Goal: Task Accomplishment & Management: Complete application form

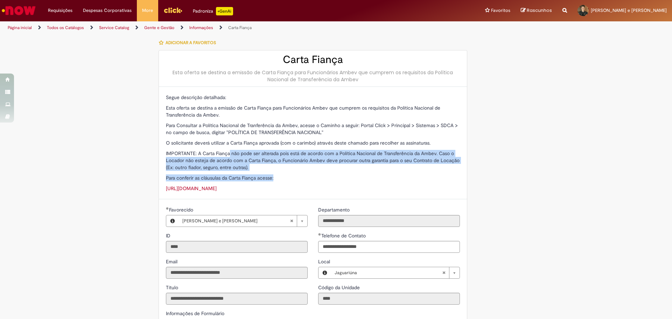
drag, startPoint x: 236, startPoint y: 150, endPoint x: 450, endPoint y: 171, distance: 214.9
click at [450, 171] on div "Segue descrição detalhada: Esta oferta se destina a emissão de Carta Fiança par…" at bounding box center [313, 143] width 294 height 98
click at [315, 167] on p "IMPORTANTE: A Carta Fiança não pode ser alterada pois está de acordo com a Polí…" at bounding box center [313, 160] width 294 height 21
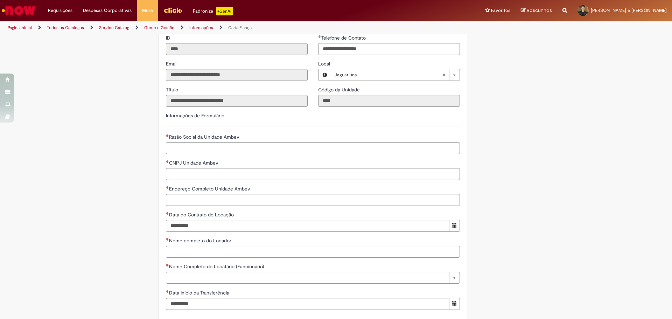
scroll to position [210, 0]
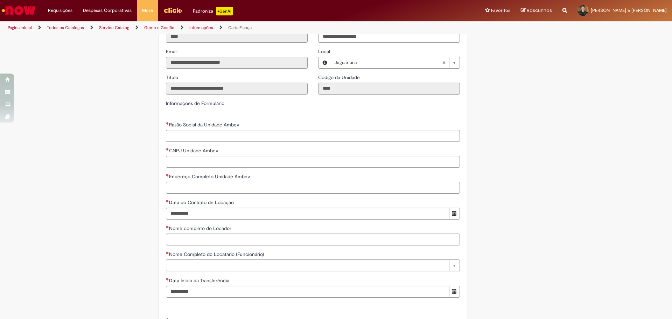
click at [240, 194] on input "Endereço Completo Unidade Ambev" at bounding box center [313, 188] width 294 height 12
click at [138, 215] on div "Adicionar a Favoritos Carta Fiança Esta oferta se destina a emissão de Carta Fi…" at bounding box center [301, 123] width 341 height 596
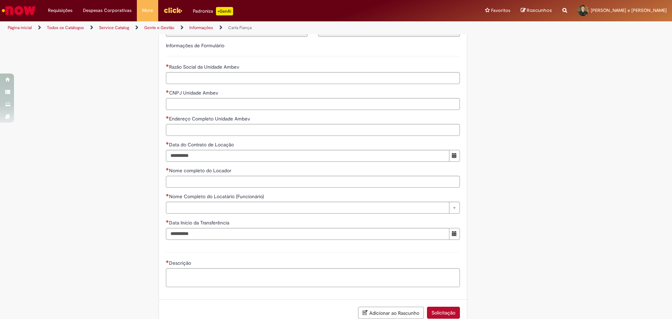
scroll to position [280, 0]
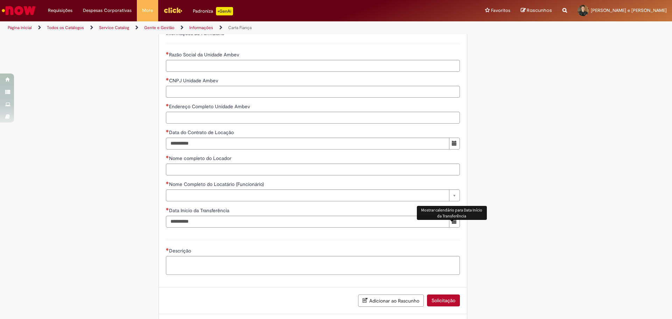
click at [452, 224] on span "Mostrar calendário para Data Início da Transferência" at bounding box center [454, 221] width 5 height 5
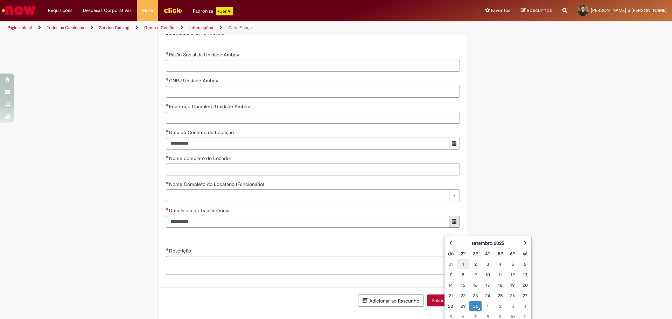
click at [464, 263] on div "1" at bounding box center [462, 263] width 9 height 7
click at [486, 308] on div "1" at bounding box center [487, 305] width 9 height 7
type input "**********"
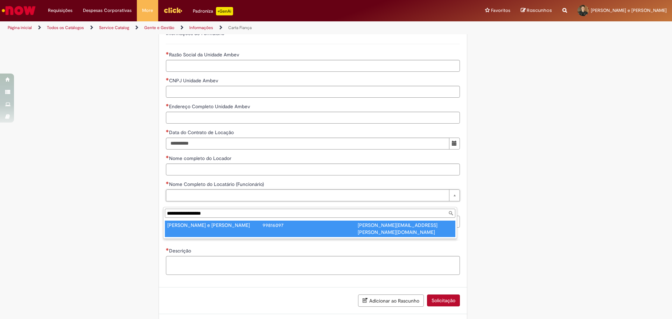
type input "**********"
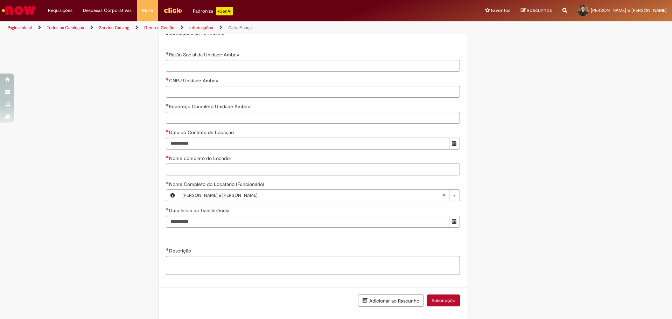
click at [221, 175] on input "Nome completo do Locador" at bounding box center [313, 169] width 294 height 12
click at [132, 187] on div "Adicionar a Favoritos Carta Fiança Esta oferta se destina a emissão de Carta Fi…" at bounding box center [301, 53] width 341 height 596
click at [202, 72] on input "Razão Social da Unidade Ambev" at bounding box center [313, 66] width 294 height 12
click at [213, 98] on input "CNPJ Unidade Ambev" at bounding box center [313, 92] width 294 height 12
